Goal: Find contact information: Find contact information

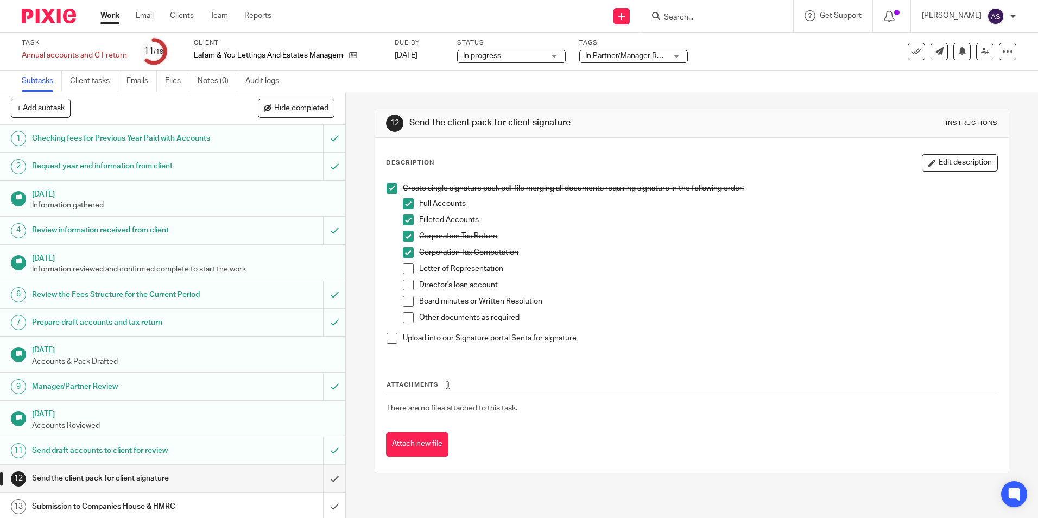
click at [659, 280] on p "Director's loan account" at bounding box center [708, 285] width 578 height 11
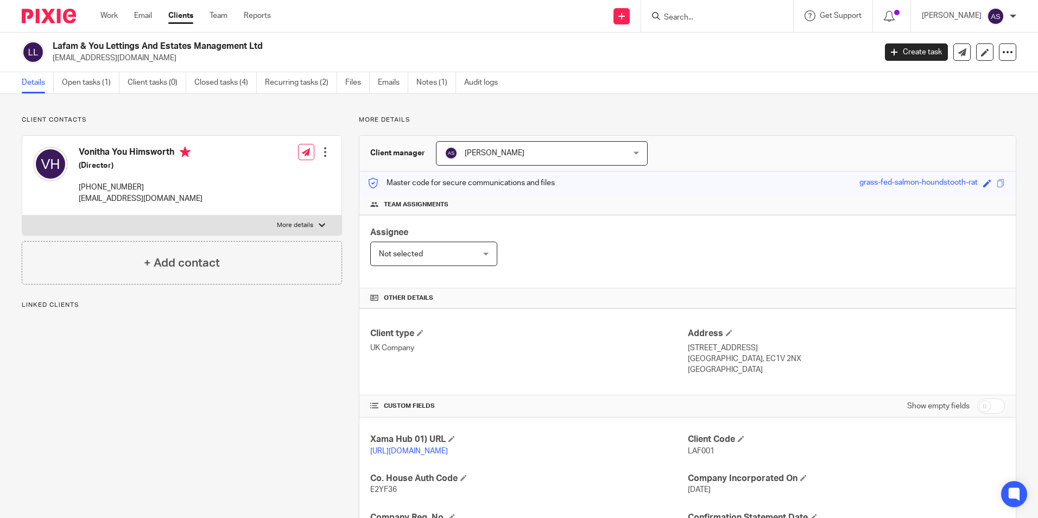
drag, startPoint x: 80, startPoint y: 187, endPoint x: 142, endPoint y: 185, distance: 62.5
click at [142, 185] on p "+44 796 988 5614" at bounding box center [141, 187] width 124 height 11
copy p "+44 796 988 5614"
click at [576, 252] on div "Assignee Not selected Not selected Not selected Aarshika Awale Aayush Niraula A…" at bounding box center [687, 251] width 656 height 73
drag, startPoint x: 78, startPoint y: 187, endPoint x: 146, endPoint y: 185, distance: 67.9
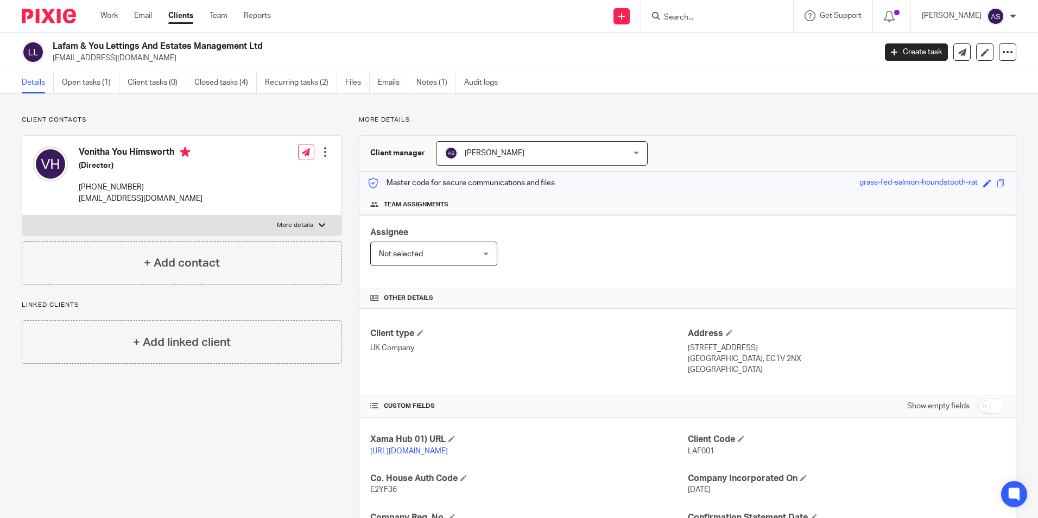
click at [146, 185] on div "Vonitha You Himsworth (Director) +44 796 988 5614 vmechyh1408@gmail.com" at bounding box center [117, 175] width 169 height 68
copy p "+44 796 988 5614"
click at [669, 112] on div "Client contacts Vonitha You Himsworth (Director) +44 796 988 5614 vmechyh1408@g…" at bounding box center [519, 411] width 1038 height 635
